Goal: Use online tool/utility: Utilize a website feature to perform a specific function

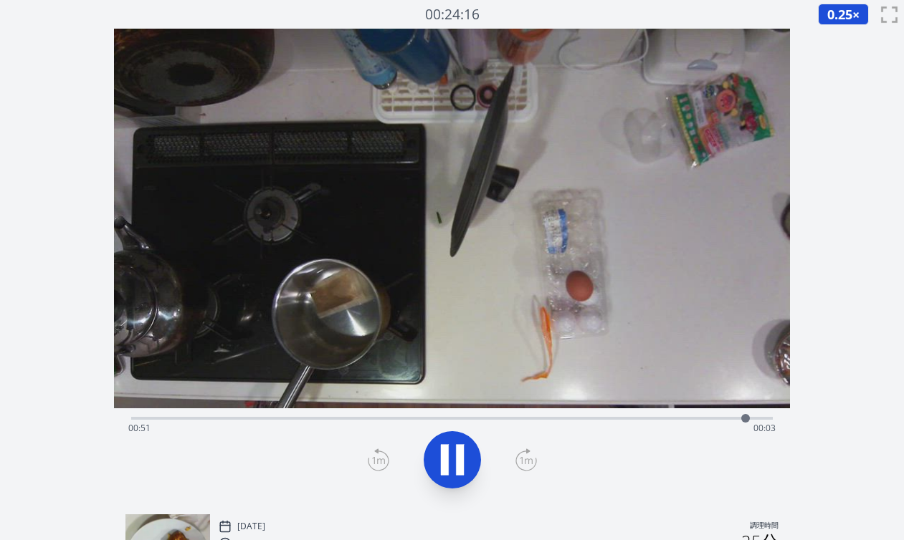
click at [282, 418] on div "経過時間: 00:51 残り時間: 00:03" at bounding box center [451, 428] width 647 height 23
click at [841, 16] on font "0.25" at bounding box center [839, 14] width 25 height 17
click at [839, 74] on li "1×" at bounding box center [840, 80] width 45 height 23
click at [443, 454] on icon at bounding box center [445, 460] width 8 height 31
click at [461, 467] on icon at bounding box center [460, 460] width 8 height 31
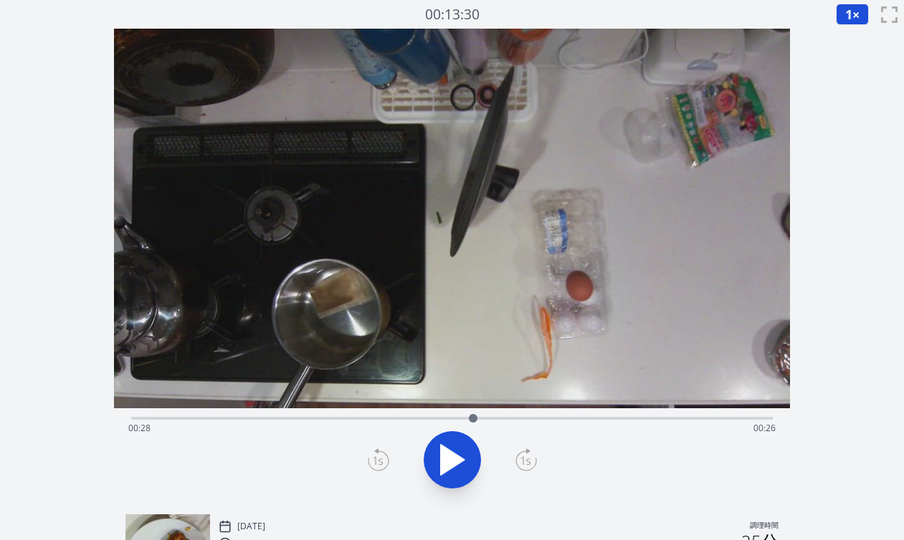
click at [377, 461] on icon at bounding box center [378, 460] width 21 height 23
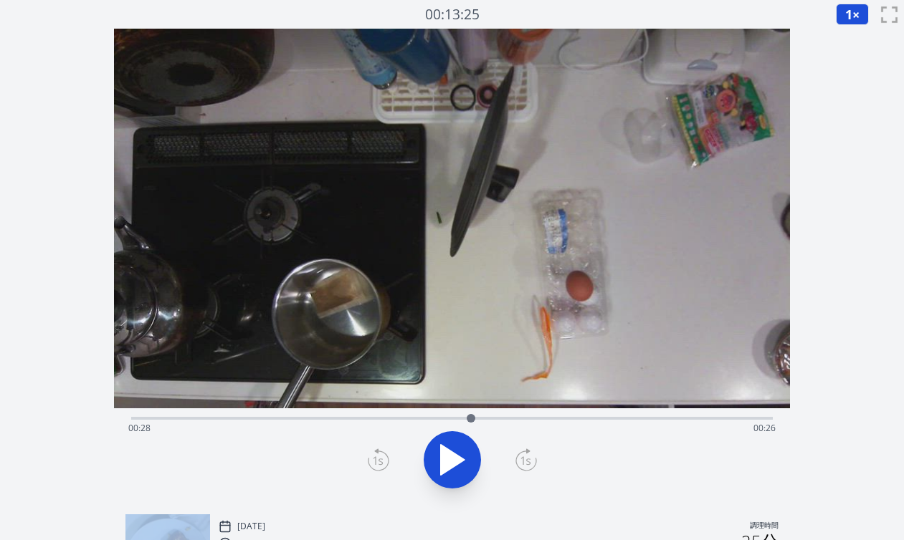
click at [377, 461] on icon at bounding box center [378, 460] width 21 height 23
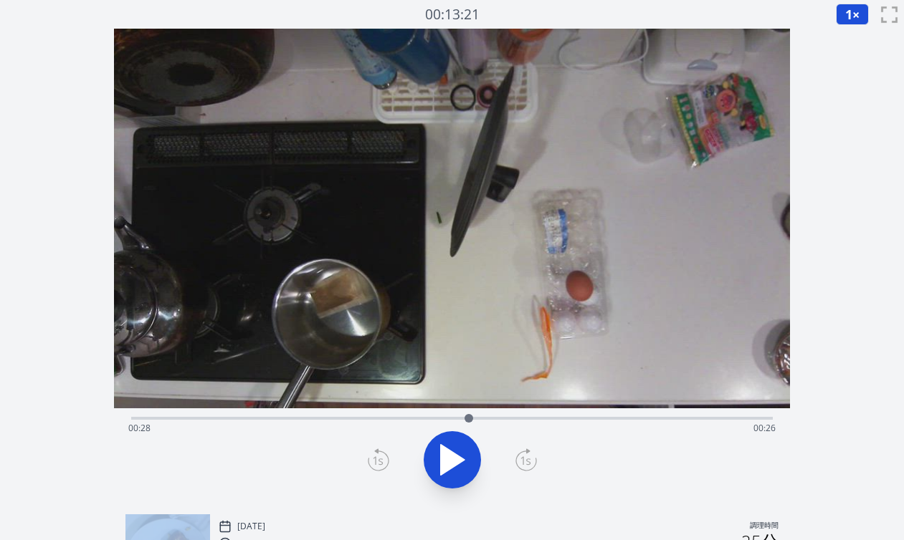
click at [525, 468] on icon at bounding box center [525, 460] width 21 height 23
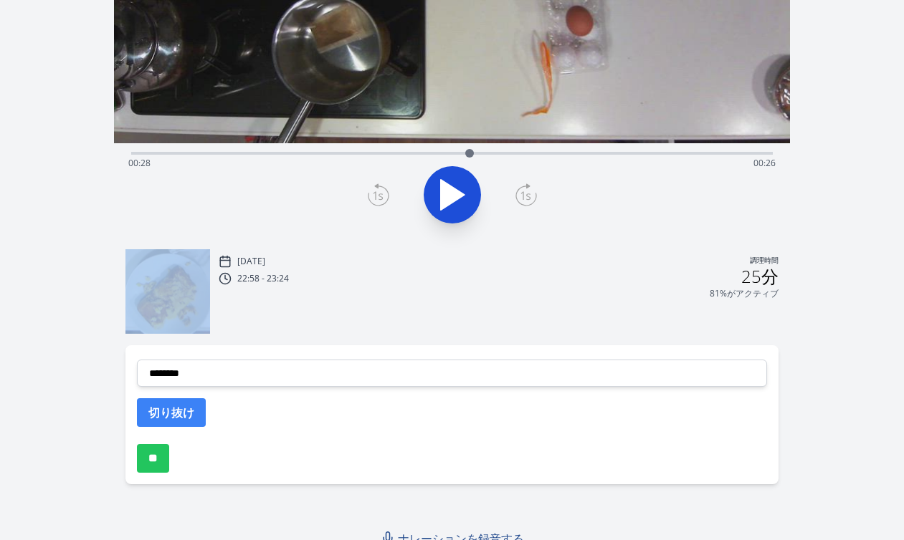
scroll to position [278, 0]
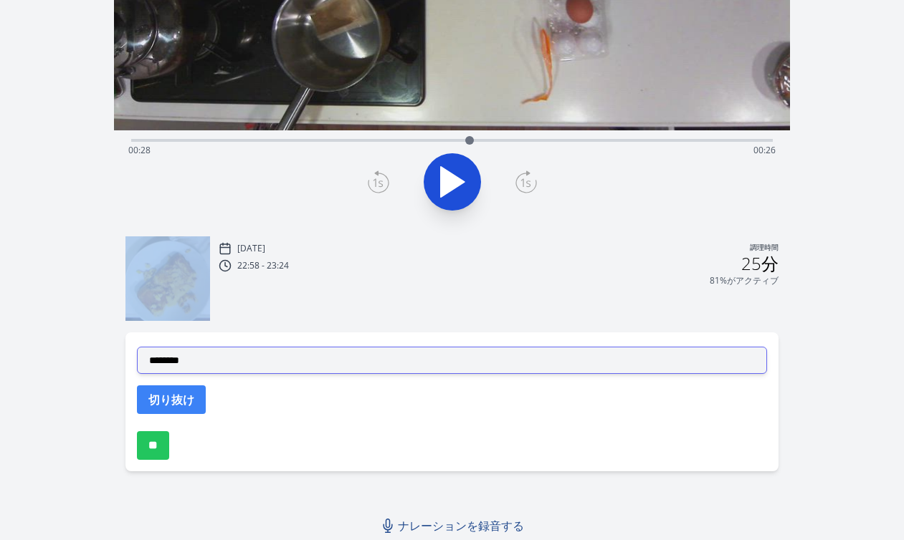
click at [295, 366] on select "**********" at bounding box center [452, 360] width 630 height 27
select select "**********"
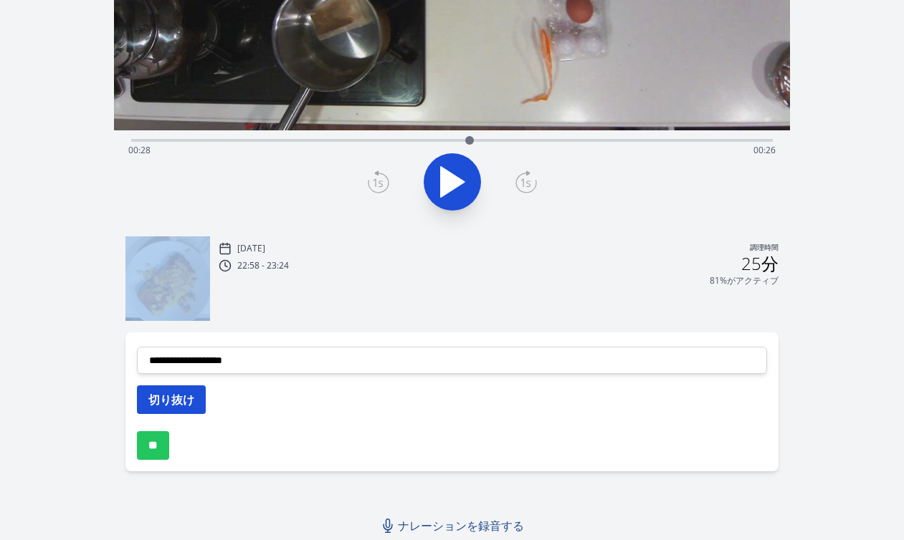
click at [186, 401] on font "切り抜け" at bounding box center [171, 400] width 46 height 16
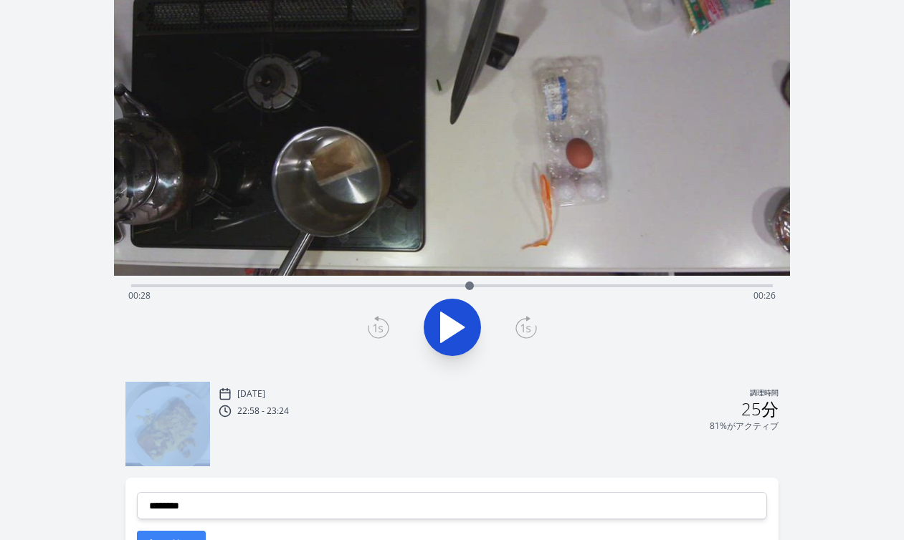
scroll to position [131, 0]
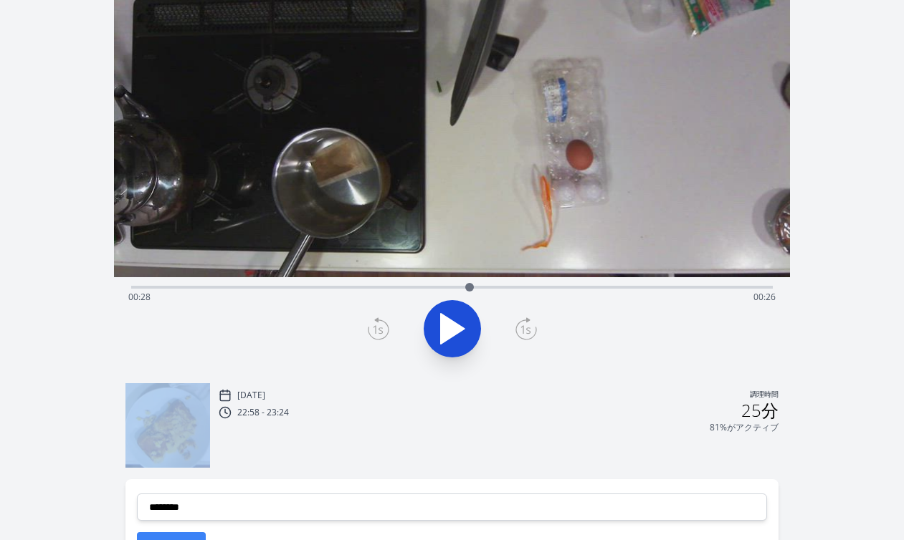
click at [449, 333] on icon at bounding box center [453, 329] width 24 height 30
click at [449, 334] on icon at bounding box center [452, 329] width 40 height 40
click at [449, 334] on icon at bounding box center [453, 329] width 24 height 30
click at [449, 334] on icon at bounding box center [452, 329] width 40 height 40
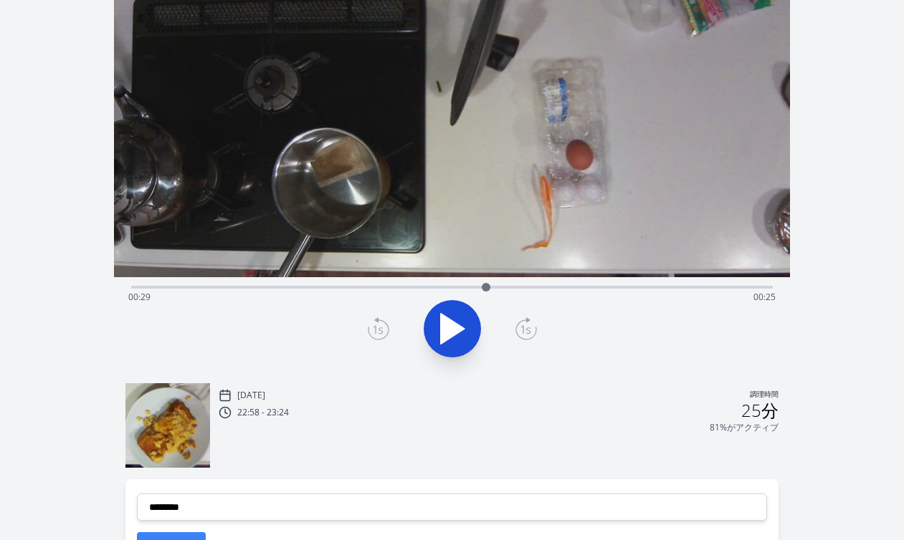
click at [378, 336] on icon at bounding box center [378, 328] width 21 height 23
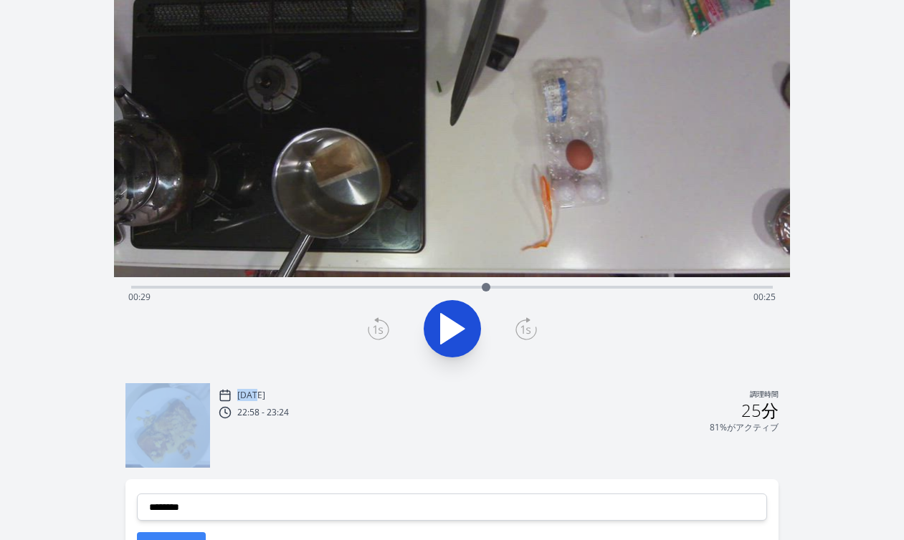
click at [378, 336] on icon at bounding box center [378, 328] width 21 height 23
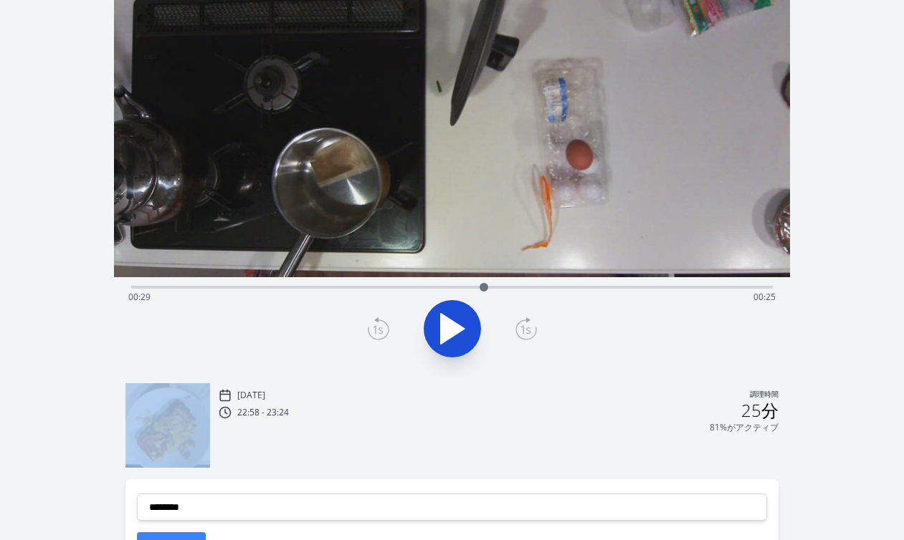
click at [378, 336] on icon at bounding box center [378, 328] width 21 height 23
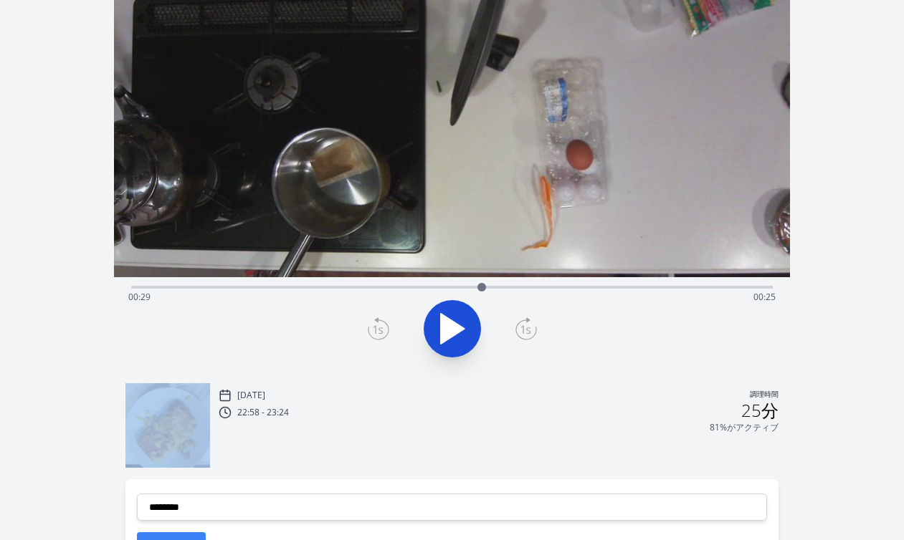
click at [378, 336] on icon at bounding box center [378, 328] width 21 height 23
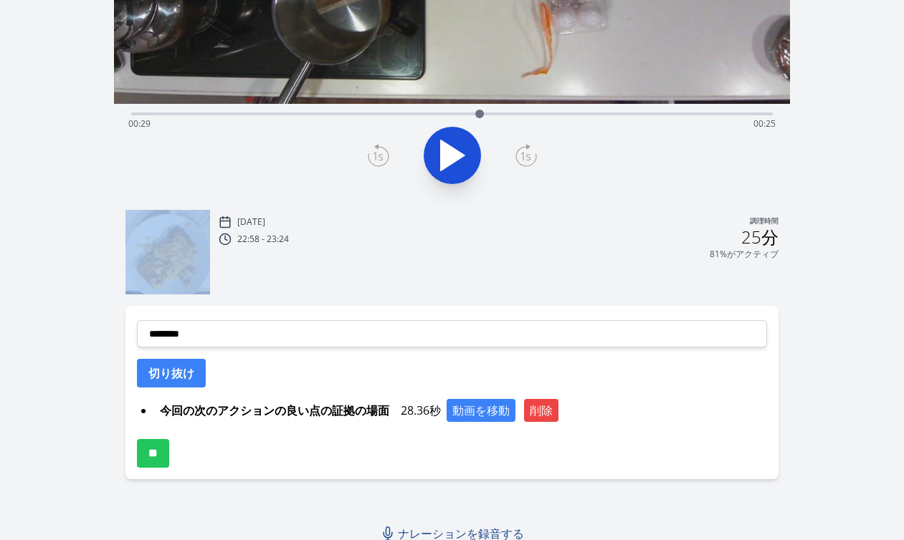
scroll to position [312, 0]
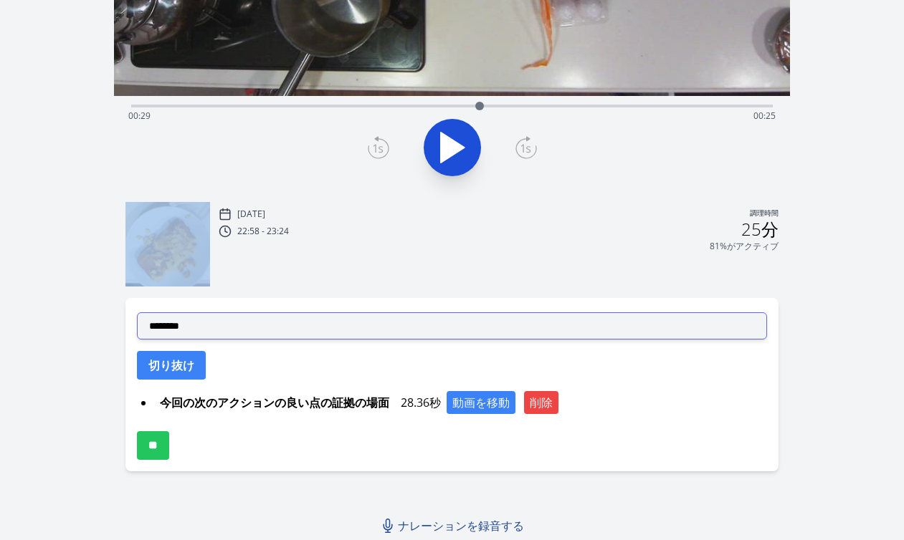
click at [416, 330] on select "**********" at bounding box center [452, 325] width 630 height 27
select select "**********"
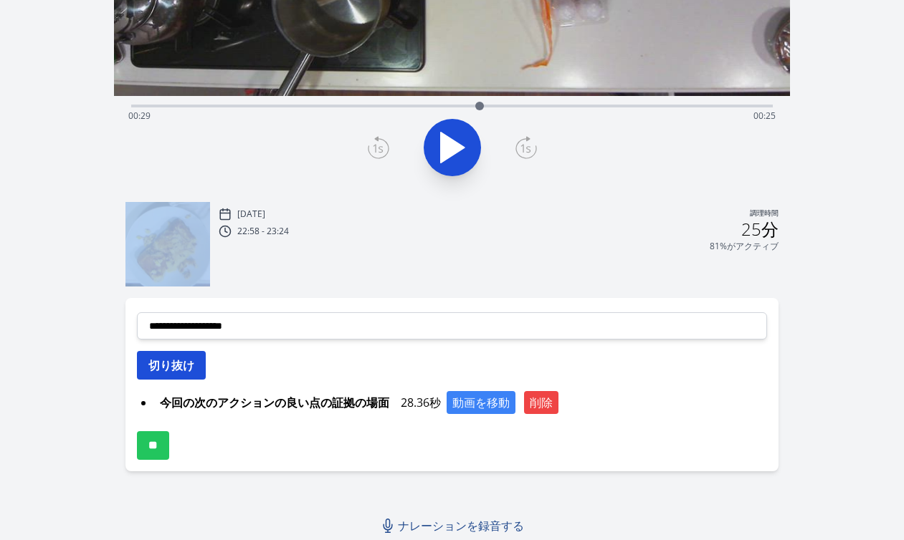
click at [202, 370] on button "切り抜け" at bounding box center [171, 365] width 69 height 29
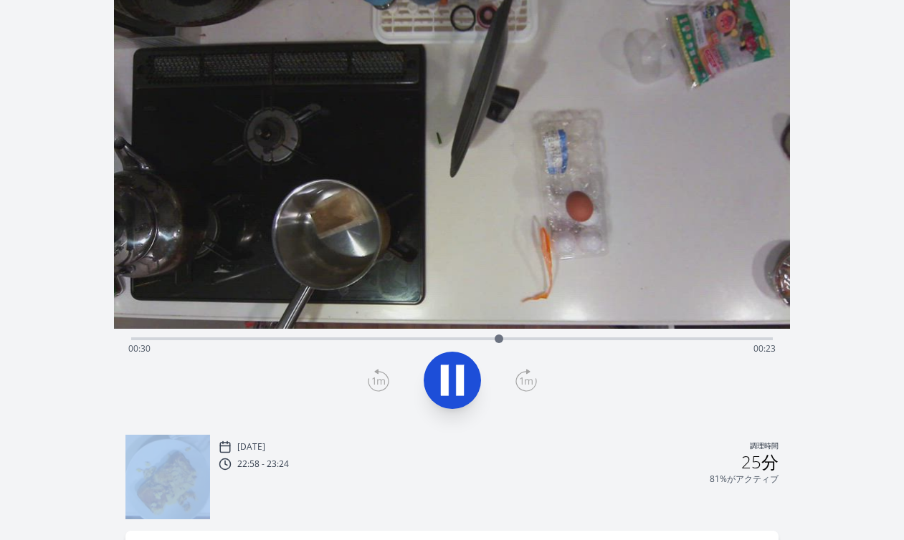
scroll to position [71, 0]
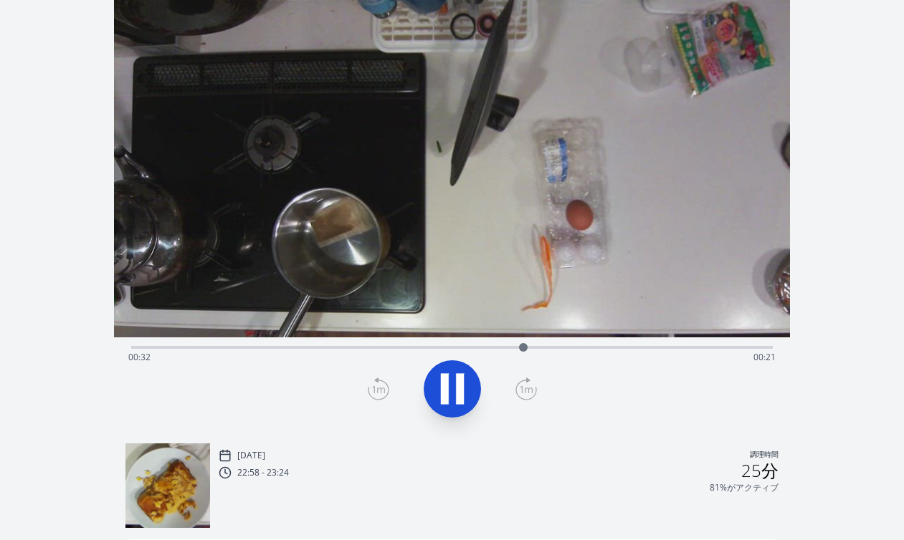
click at [578, 343] on div "経過時間: 00:32 残り時間: 00:21" at bounding box center [451, 345] width 641 height 17
click at [573, 347] on div "経過時間: 00:39 残り時間: 00:15" at bounding box center [451, 357] width 647 height 23
click at [571, 350] on div "経過時間: 00:39 残り時間: 00:15" at bounding box center [451, 357] width 647 height 23
click at [454, 385] on icon at bounding box center [452, 389] width 40 height 40
click at [545, 347] on div "経過時間: 00:37 残り時間: 00:17" at bounding box center [451, 357] width 647 height 23
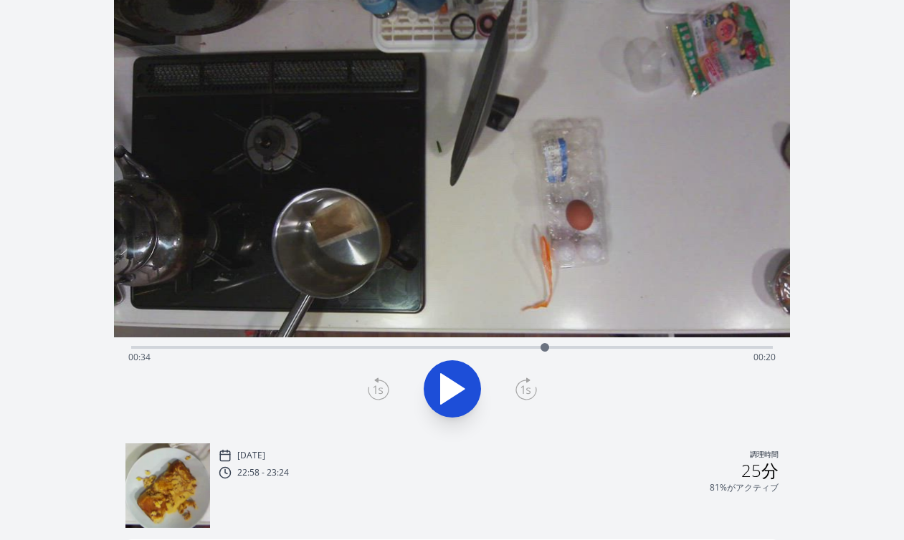
click at [452, 382] on icon at bounding box center [453, 389] width 24 height 30
click at [452, 382] on icon at bounding box center [452, 389] width 40 height 40
click at [575, 348] on div "経過時間: 00:38 残り時間: 00:16" at bounding box center [451, 357] width 647 height 23
click at [569, 348] on div at bounding box center [575, 347] width 21 height 21
click at [562, 348] on div at bounding box center [568, 347] width 21 height 21
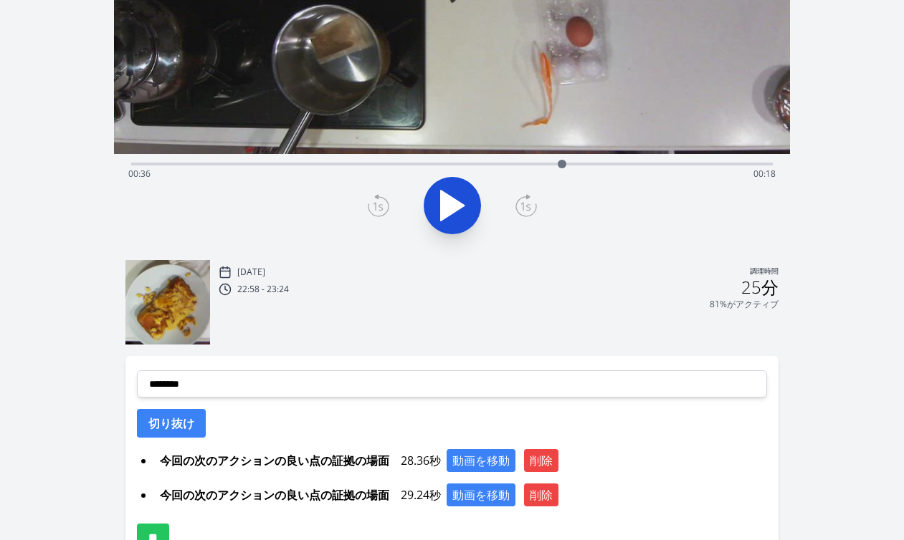
scroll to position [275, 0]
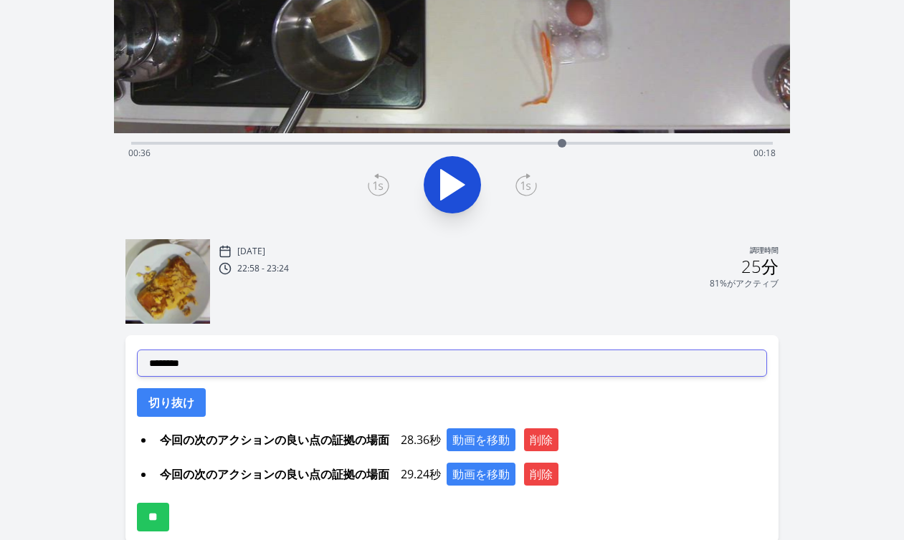
click at [383, 363] on select "**********" at bounding box center [452, 363] width 630 height 27
select select "**********"
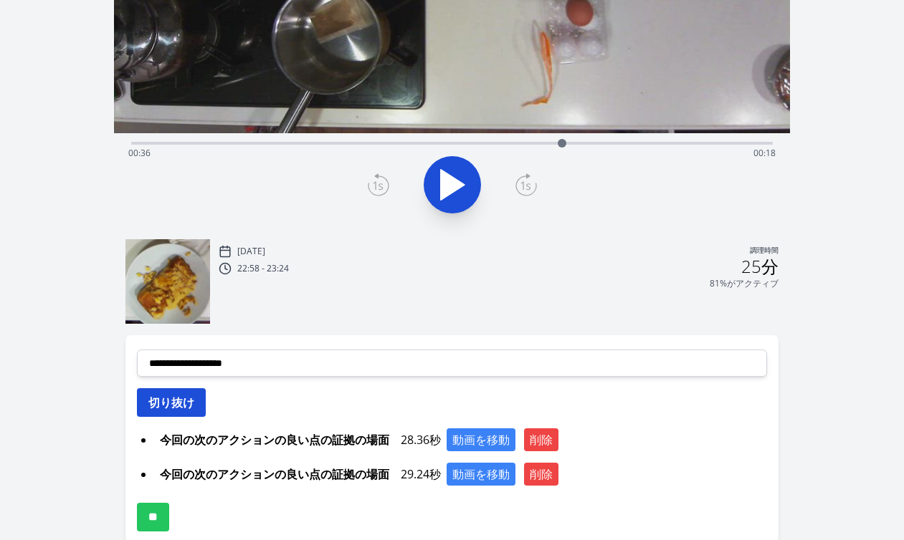
click at [181, 398] on font "切り抜け" at bounding box center [171, 403] width 46 height 16
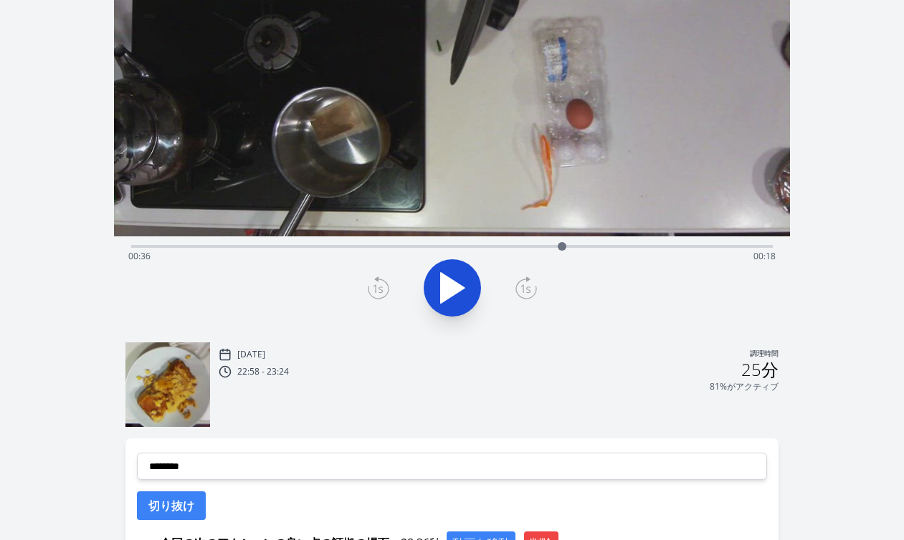
scroll to position [158, 0]
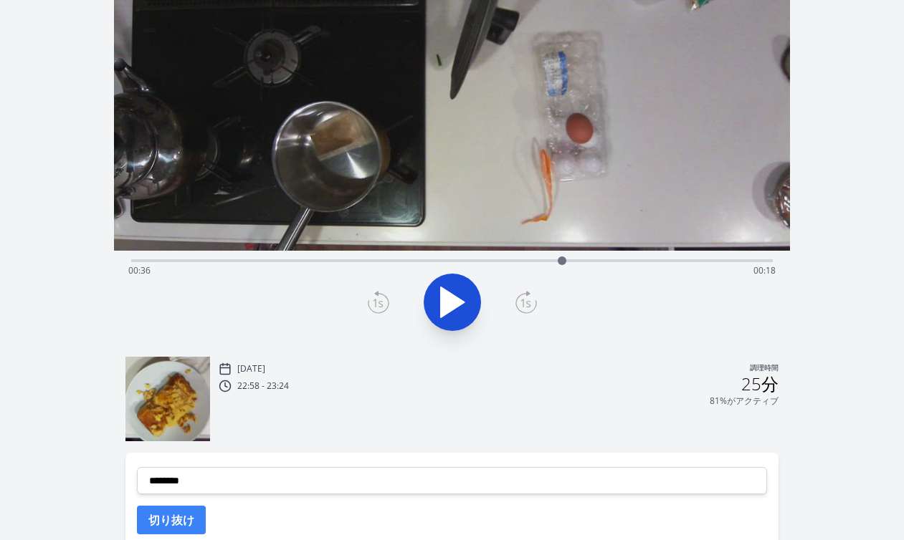
click at [386, 263] on div "経過時間: 00:36 残り時間: 00:18" at bounding box center [451, 270] width 647 height 23
click at [403, 260] on div "経過時間: 00:21 残り時間: 00:33" at bounding box center [451, 270] width 647 height 23
click at [452, 259] on div "経過時間: 00:22 残り時間: 00:32" at bounding box center [451, 270] width 647 height 23
click at [480, 259] on div "経過時間: 00:26 残り時間: 00:27" at bounding box center [451, 270] width 647 height 23
click at [460, 260] on div "経過時間: 00:29 残り時間: 00:25" at bounding box center [451, 270] width 647 height 23
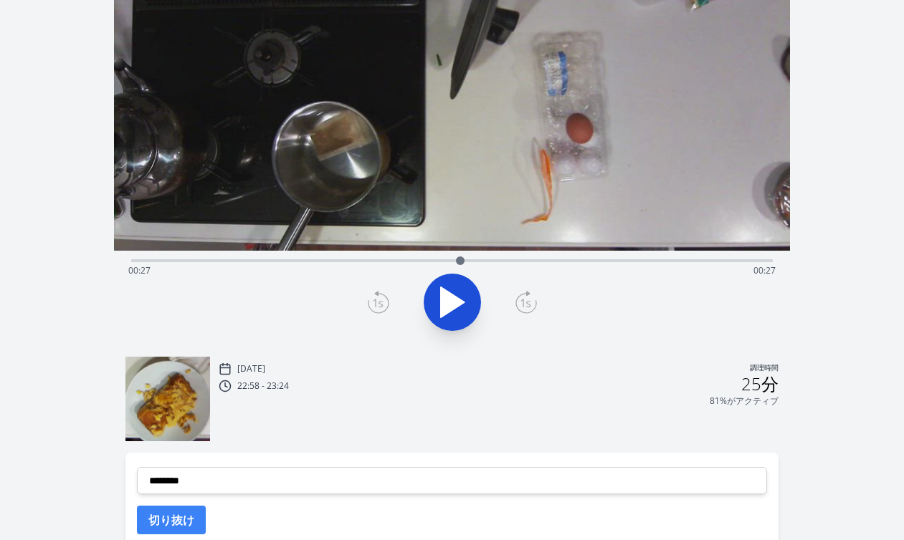
click at [466, 260] on div at bounding box center [459, 260] width 21 height 21
click at [451, 297] on icon at bounding box center [453, 302] width 24 height 30
click at [451, 298] on icon at bounding box center [452, 302] width 40 height 40
click at [385, 298] on icon at bounding box center [378, 302] width 21 height 23
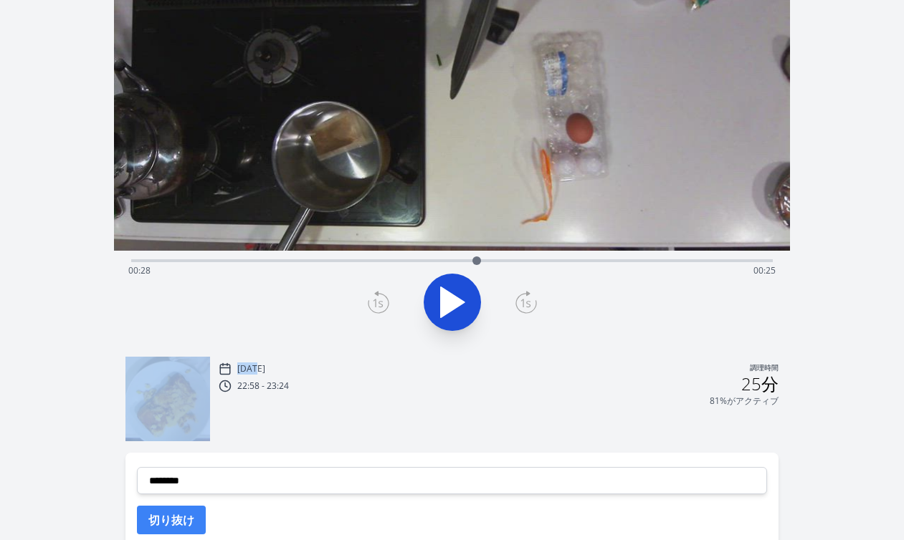
click at [385, 298] on icon at bounding box center [378, 302] width 21 height 23
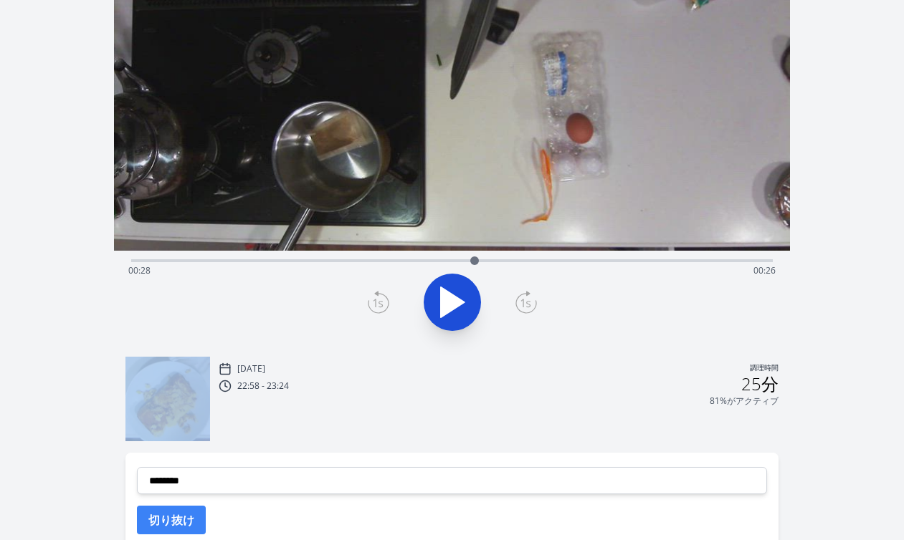
click at [385, 298] on icon at bounding box center [378, 302] width 21 height 23
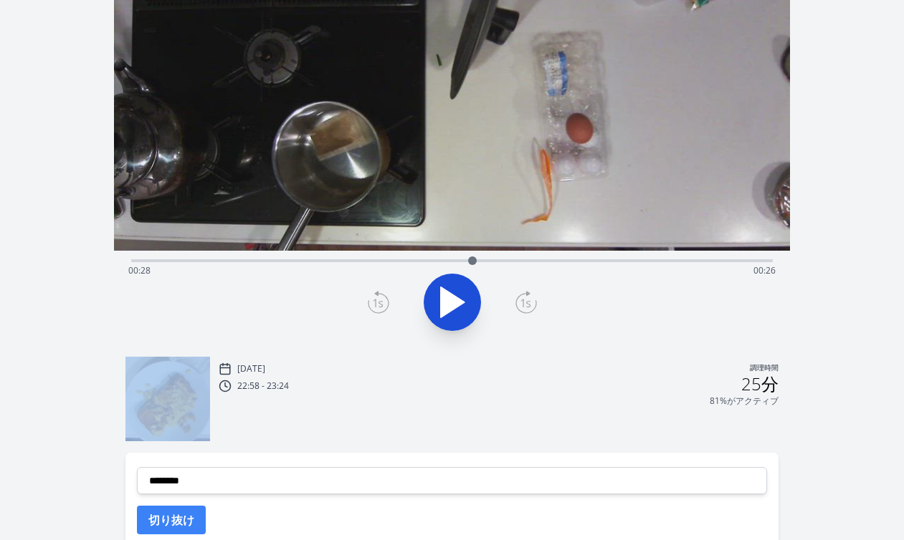
click at [385, 298] on icon at bounding box center [378, 302] width 21 height 23
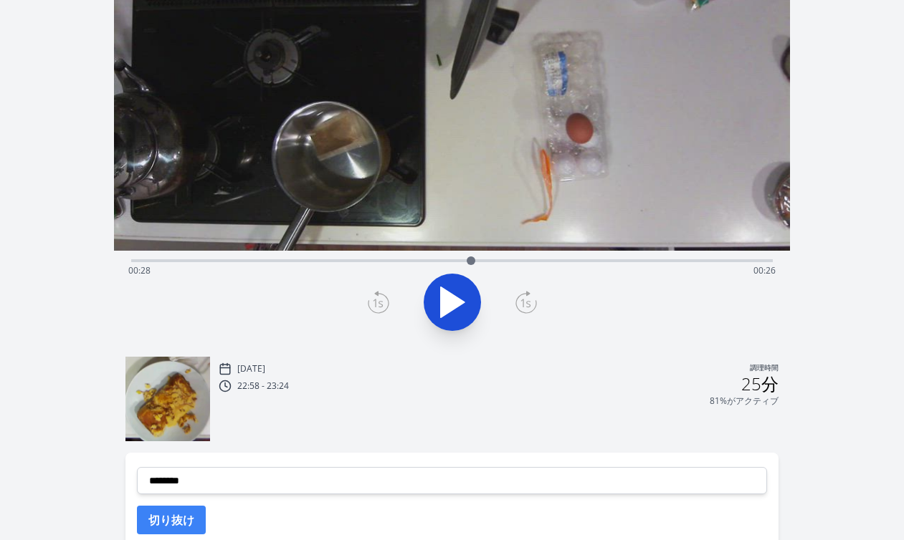
click at [385, 298] on icon at bounding box center [378, 302] width 21 height 23
click at [383, 298] on icon at bounding box center [378, 302] width 21 height 23
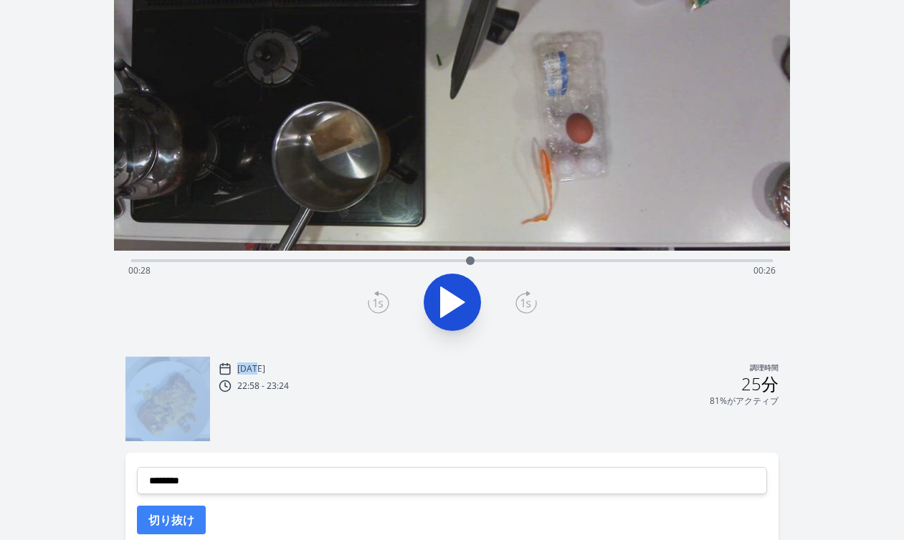
click at [383, 298] on icon at bounding box center [378, 302] width 21 height 23
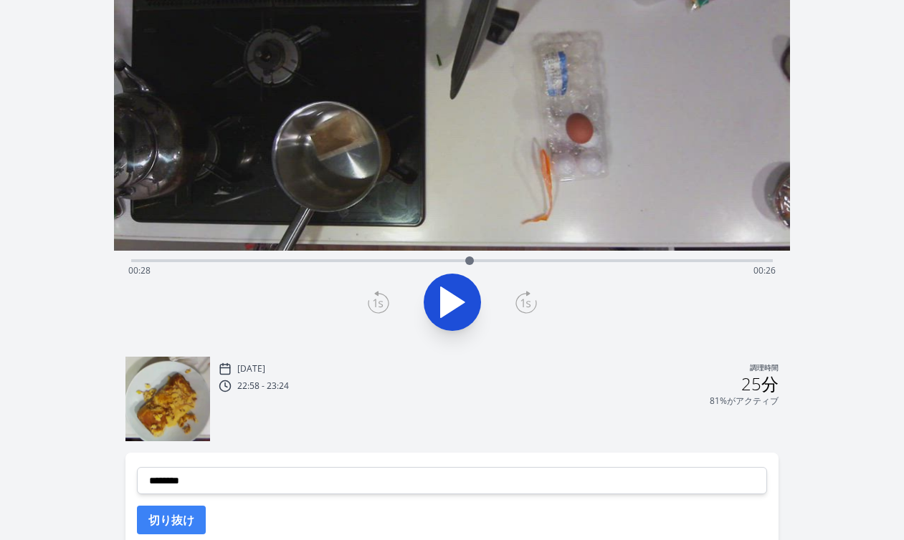
click at [383, 298] on icon at bounding box center [378, 302] width 21 height 23
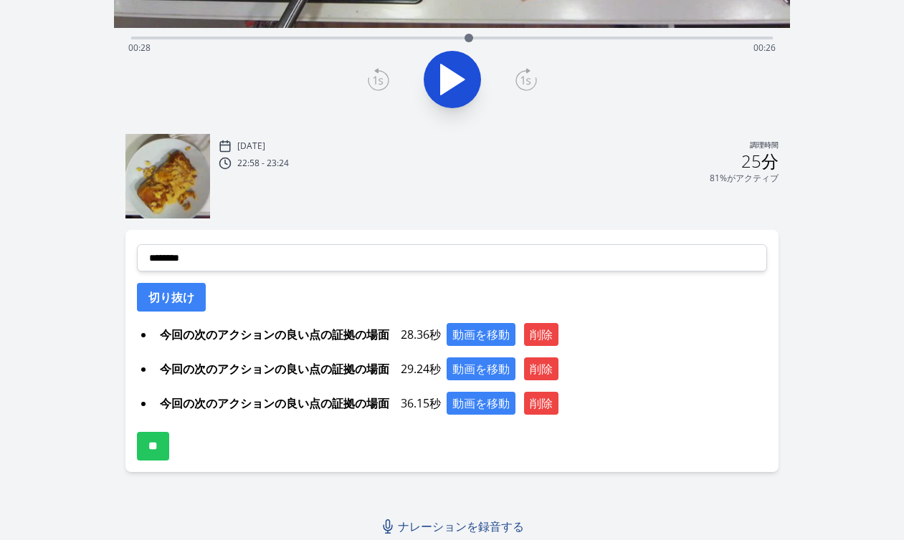
scroll to position [381, 0]
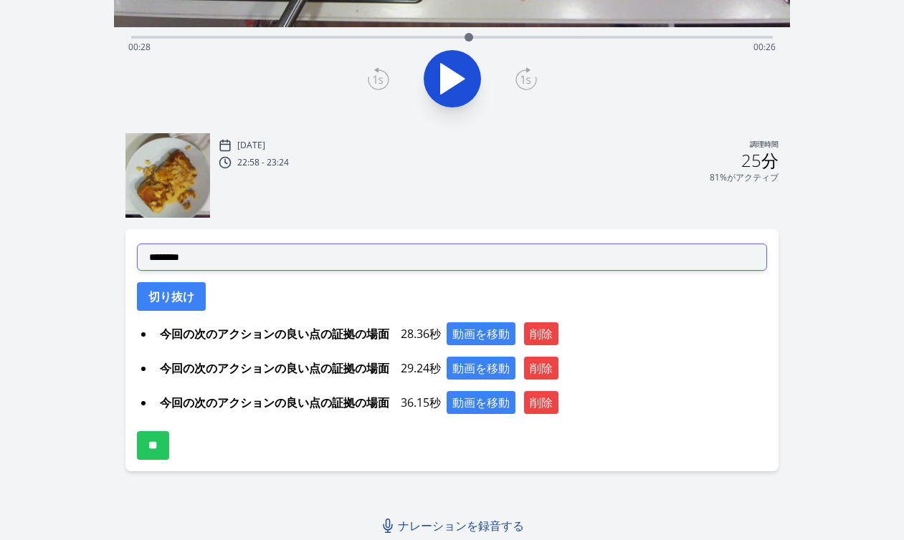
click at [391, 258] on select "**********" at bounding box center [452, 257] width 630 height 27
select select "**********"
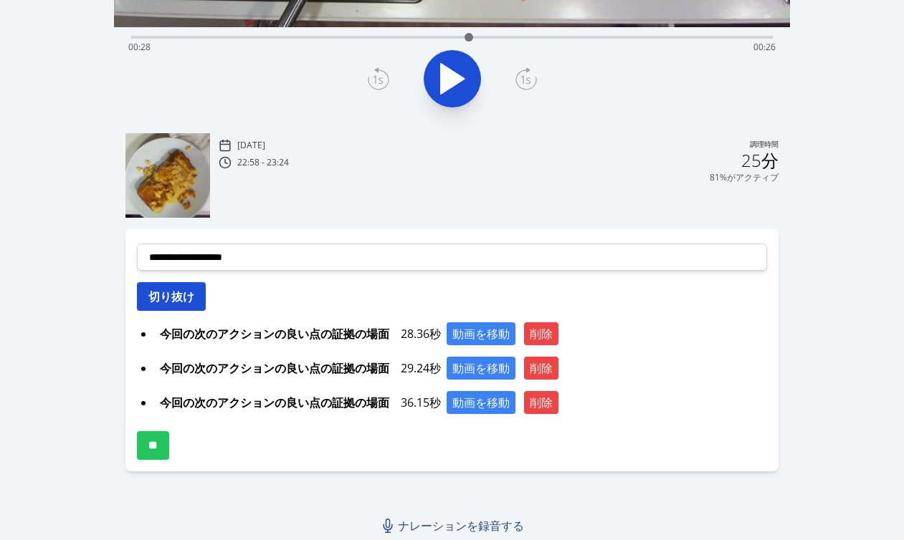
click at [198, 299] on button "切り抜け" at bounding box center [171, 296] width 69 height 29
select select
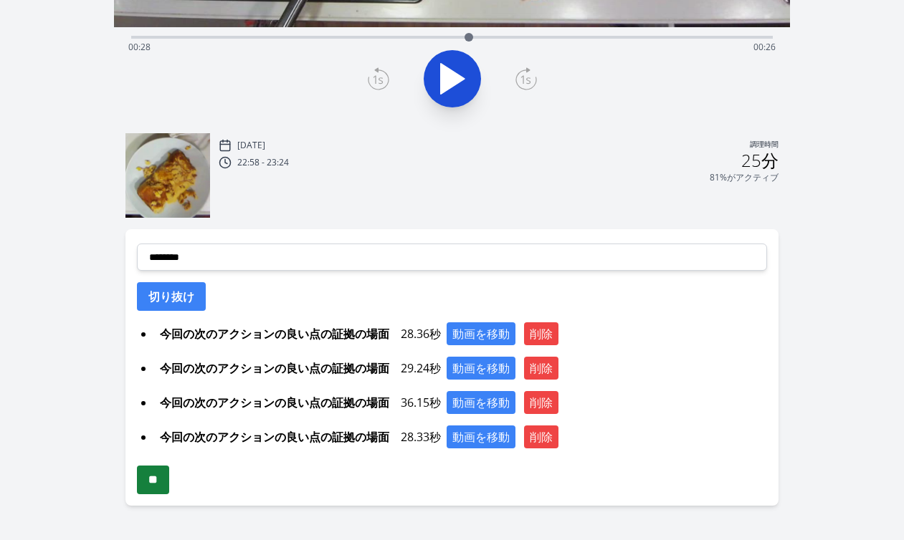
click at [167, 482] on input "**" at bounding box center [153, 480] width 32 height 29
